Goal: Information Seeking & Learning: Check status

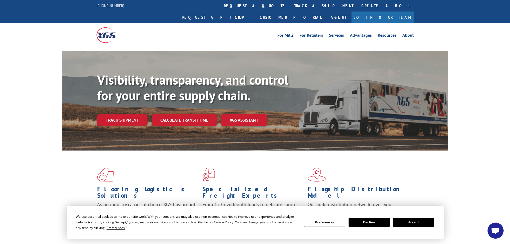
click at [134, 114] on link "Track shipment" at bounding box center [122, 119] width 50 height 11
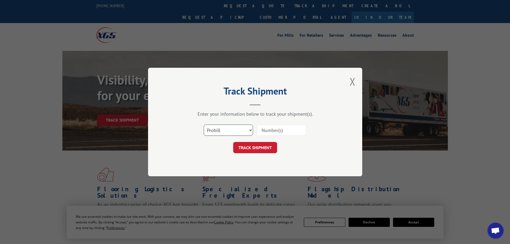
drag, startPoint x: 243, startPoint y: 126, endPoint x: 237, endPoint y: 136, distance: 11.2
click at [242, 127] on select "Select category... Probill BOL PO" at bounding box center [228, 130] width 49 height 11
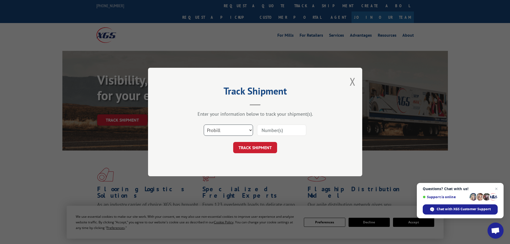
select select "bol"
click at [204, 125] on select "Select category... Probill BOL PO" at bounding box center [228, 130] width 49 height 11
click at [268, 134] on input at bounding box center [281, 130] width 49 height 11
paste input "6200041726"
type input "6200041726"
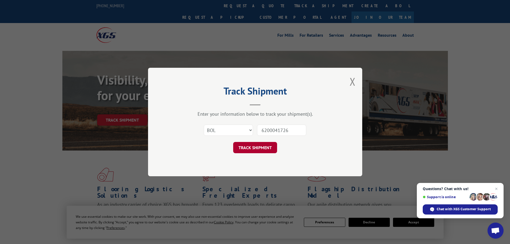
click at [260, 146] on button "TRACK SHIPMENT" at bounding box center [255, 147] width 44 height 11
